Goal: Task Accomplishment & Management: Complete application form

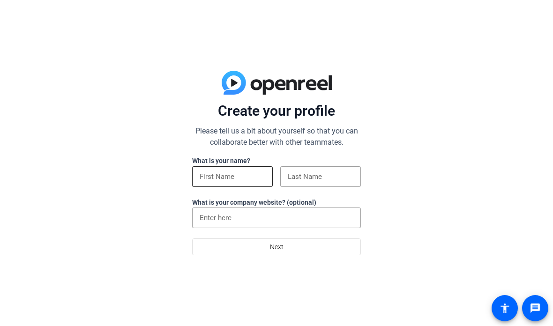
click at [229, 179] on input at bounding box center [233, 176] width 66 height 11
type input "Treasure"
click at [334, 180] on input at bounding box center [321, 176] width 66 height 11
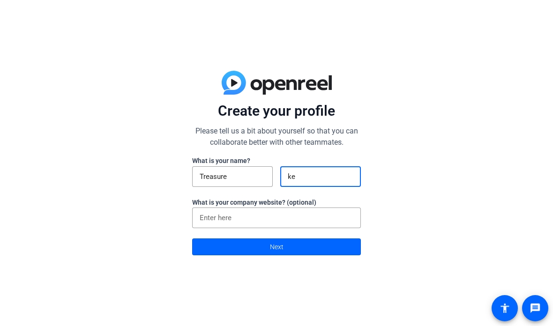
type input "k"
type input "[PERSON_NAME]"
click at [215, 248] on span at bounding box center [277, 247] width 168 height 23
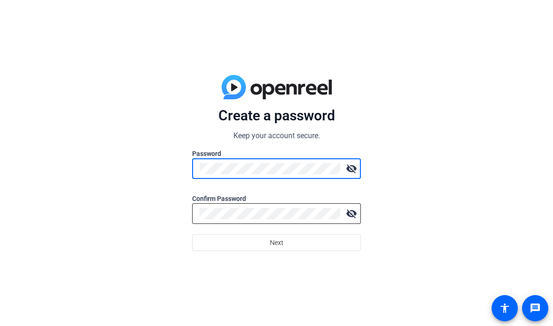
click at [331, 205] on div at bounding box center [270, 214] width 141 height 21
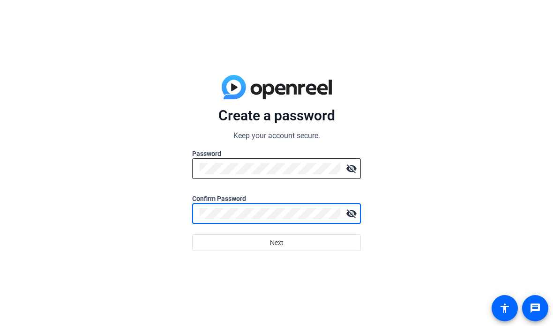
click at [357, 165] on mat-icon "visibility_off" at bounding box center [351, 168] width 19 height 19
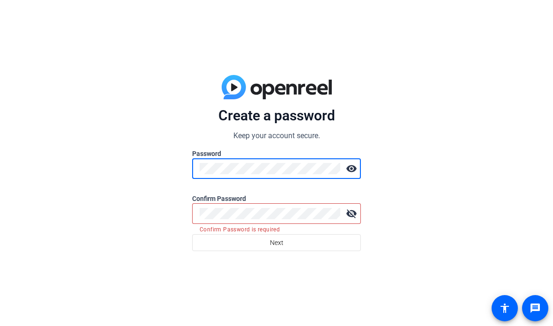
click at [359, 216] on mat-icon "visibility_off" at bounding box center [351, 213] width 19 height 19
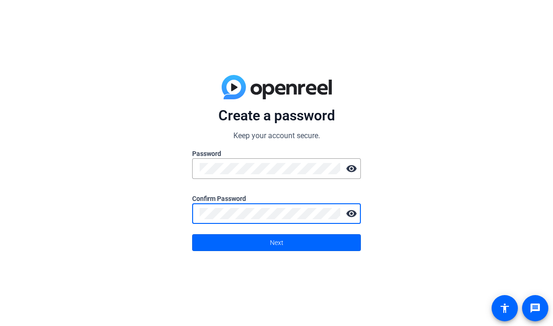
click at [350, 222] on mat-icon "visibility" at bounding box center [351, 213] width 19 height 19
click at [345, 243] on span at bounding box center [277, 243] width 168 height 23
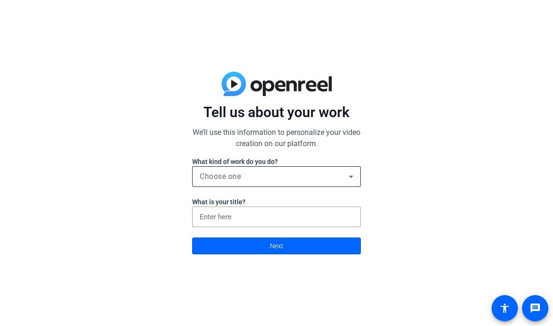
click at [348, 181] on icon at bounding box center [351, 176] width 11 height 11
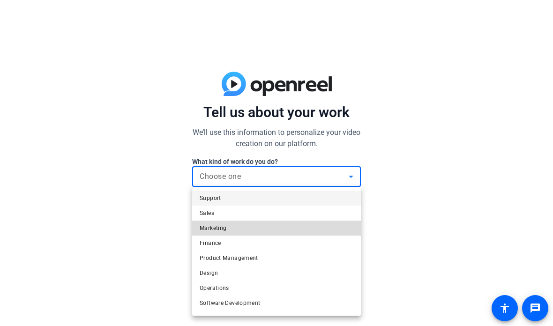
click at [317, 224] on mat-option "Marketing" at bounding box center [276, 228] width 169 height 15
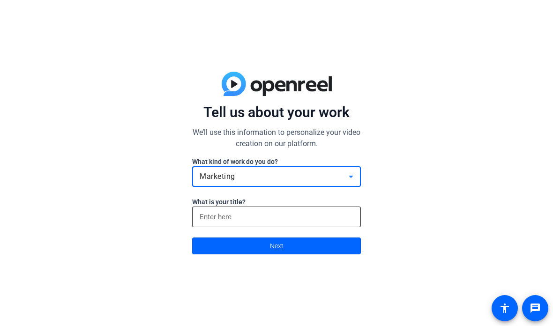
click at [327, 222] on input at bounding box center [277, 216] width 154 height 11
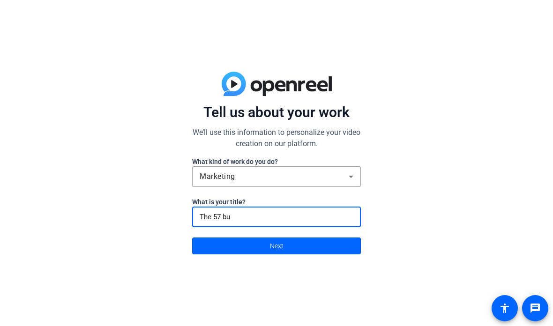
type input "The 57 bus"
click at [329, 246] on span at bounding box center [277, 246] width 168 height 23
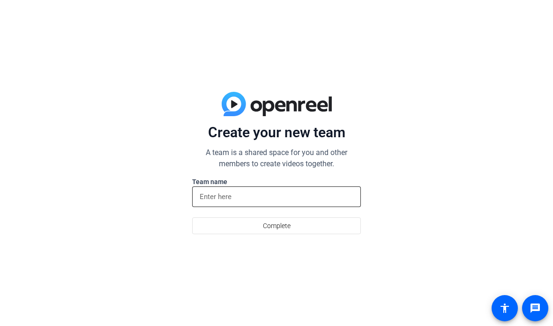
click at [344, 193] on input at bounding box center [277, 196] width 154 height 11
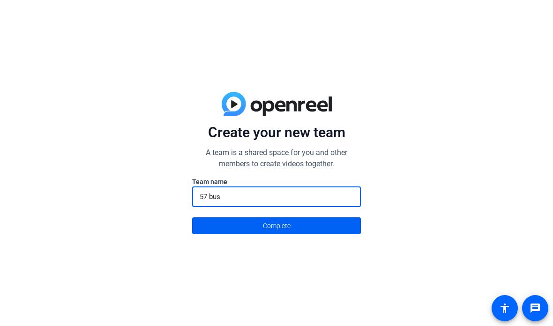
type input "57 bus"
click at [338, 229] on span at bounding box center [277, 226] width 168 height 23
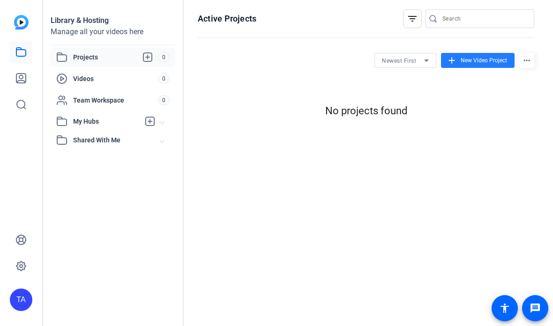
click at [492, 55] on span at bounding box center [478, 60] width 74 height 23
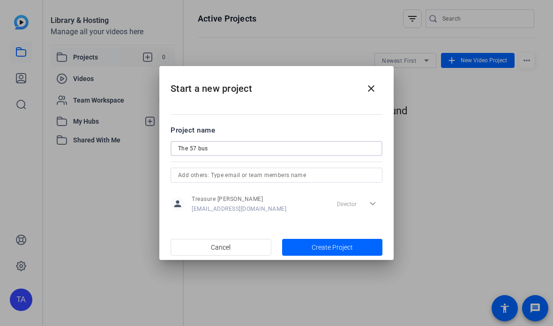
type input "The 57 bus"
click at [191, 175] on input "text" at bounding box center [276, 175] width 197 height 11
type input "c"
type input "@"
click at [178, 171] on input "[PERSON_NAME]" at bounding box center [276, 175] width 197 height 11
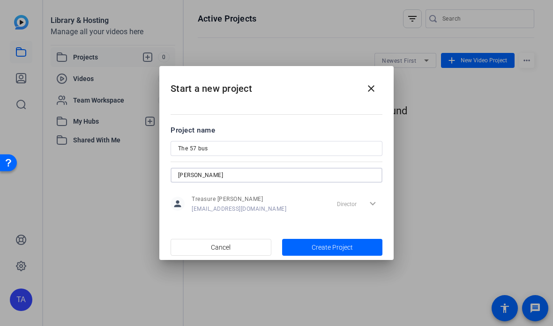
click at [224, 176] on input "[PERSON_NAME]" at bounding box center [276, 175] width 197 height 11
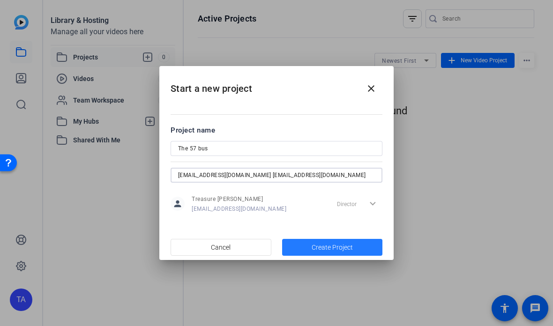
type input "[EMAIL_ADDRESS][DOMAIN_NAME] [EMAIL_ADDRESS][DOMAIN_NAME]"
click at [363, 249] on span "button" at bounding box center [332, 247] width 101 height 23
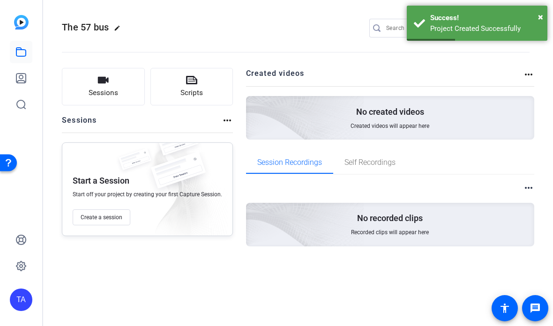
click at [463, 116] on div "No created videos Created videos will appear here" at bounding box center [390, 118] width 289 height 44
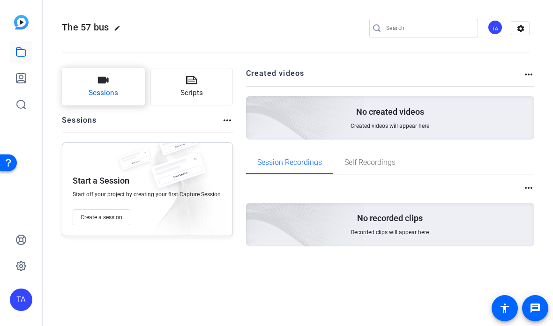
click at [106, 97] on span "Sessions" at bounding box center [104, 93] width 30 height 11
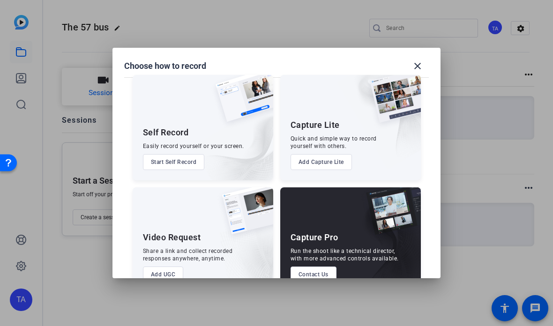
scroll to position [10, 0]
click at [422, 55] on span at bounding box center [418, 66] width 23 height 23
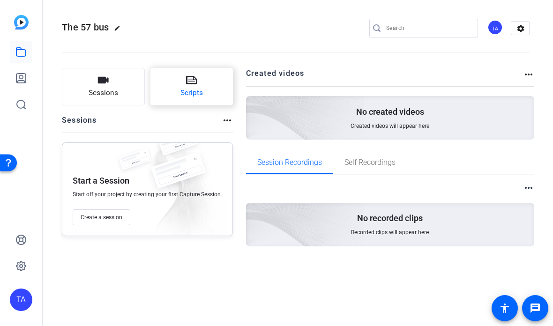
click at [181, 93] on span "Scripts" at bounding box center [192, 93] width 23 height 11
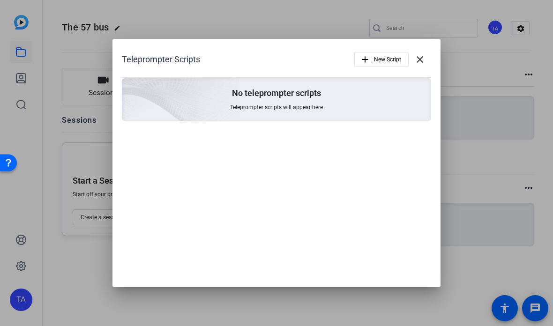
click at [353, 101] on div "No teleprompter scripts Teleprompter scripts will appear here" at bounding box center [276, 100] width 309 height 44
click at [325, 98] on div "No teleprompter scripts Teleprompter scripts will appear here" at bounding box center [276, 100] width 309 height 44
click at [431, 51] on span at bounding box center [420, 59] width 23 height 23
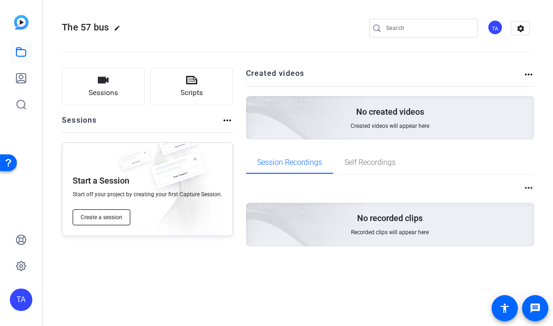
click at [93, 210] on button "Create a session" at bounding box center [102, 218] width 58 height 16
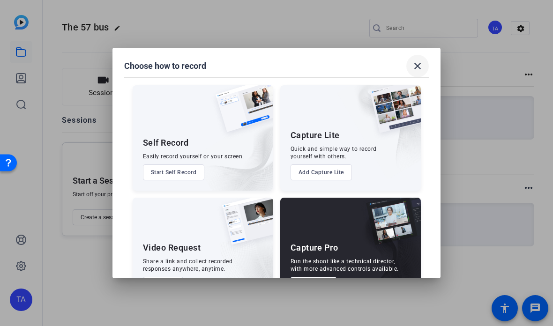
click at [422, 60] on mat-icon "close" at bounding box center [417, 65] width 11 height 11
